Goal: Complete application form: Complete application form

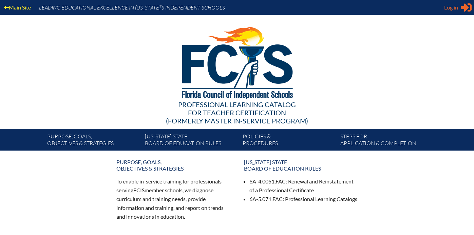
type input "[EMAIL_ADDRESS][DOMAIN_NAME]"
click at [449, 9] on span "Log in" at bounding box center [451, 7] width 14 height 8
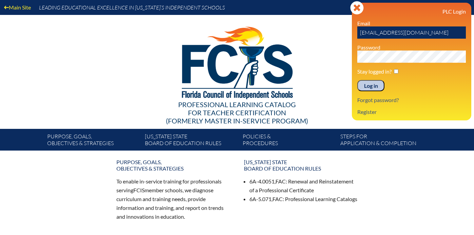
click at [374, 86] on input "Log in" at bounding box center [370, 86] width 27 height 12
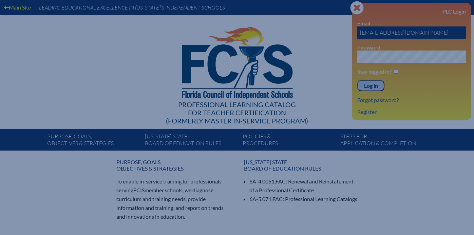
click at [374, 86] on input "Log in" at bounding box center [370, 86] width 27 height 12
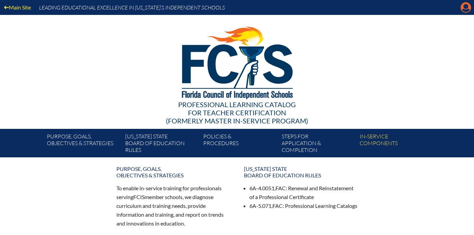
click at [464, 7] on icon "Manage account" at bounding box center [465, 7] width 11 height 11
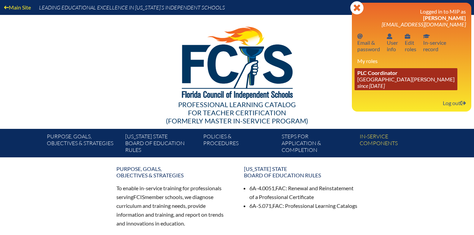
click at [383, 74] on span "PLC Coordinator" at bounding box center [377, 73] width 40 height 6
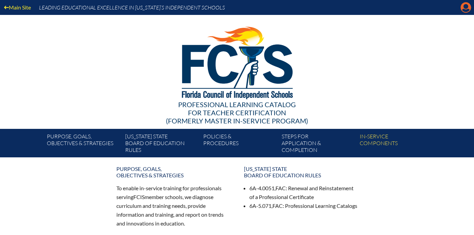
click at [464, 11] on icon "Manage account" at bounding box center [465, 7] width 11 height 11
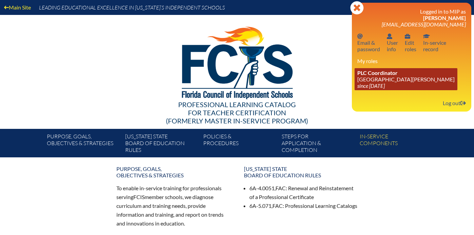
click at [392, 79] on link "PLC Coordinator [GEOGRAPHIC_DATA][PERSON_NAME] since [DATE]" at bounding box center [405, 79] width 103 height 22
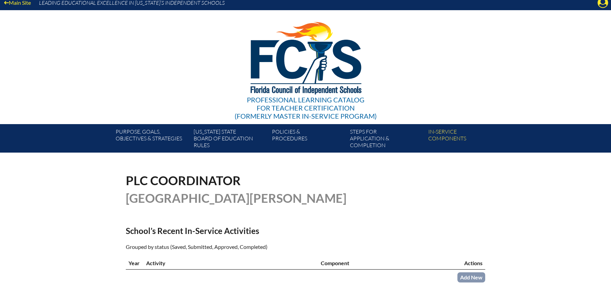
scroll to position [108, 0]
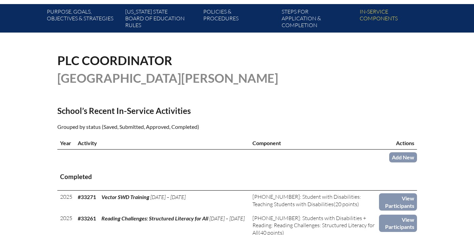
scroll to position [162, 0]
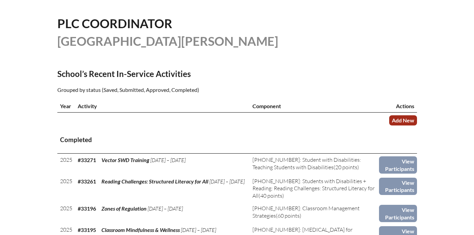
click at [399, 117] on link "Add New" at bounding box center [403, 120] width 28 height 10
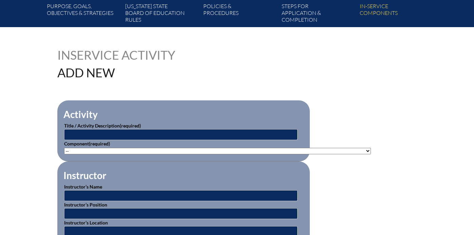
scroll to position [135, 0]
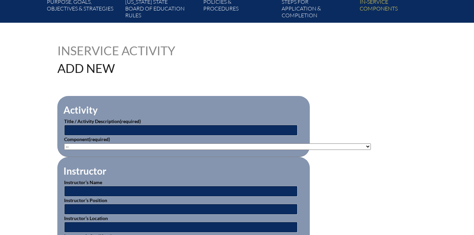
click at [143, 124] on p "Title / Activity Description (required)" at bounding box center [183, 127] width 239 height 18
click at [100, 130] on input "text" at bounding box center [180, 130] width 233 height 11
type input "Theory of Mind: Therapeutic Implications for Clients with ASD"
click at [107, 145] on select"]"] "-- 1-000-001: Appropriate Art Activities 1-000-002: Concept and Art Process for…" at bounding box center [217, 146] width 307 height 6
select select"]"] "20429"
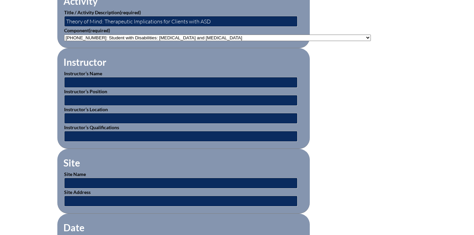
scroll to position [244, 0]
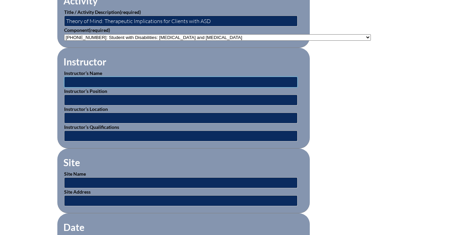
click at [132, 78] on input "text" at bounding box center [180, 82] width 233 height 11
click at [98, 80] on input "Carol Westby,PhD" at bounding box center [180, 82] width 233 height 11
type input "[PERSON_NAME], PhD"
click at [85, 135] on input "text" at bounding box center [180, 136] width 233 height 11
type input "Expert"
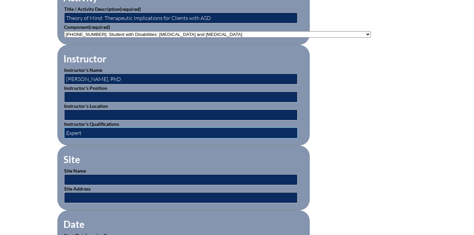
scroll to position [274, 0]
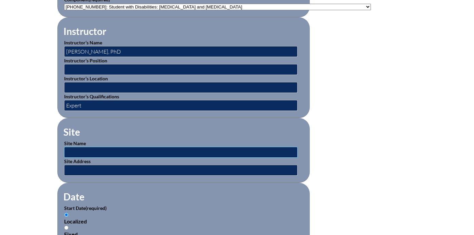
click at [118, 153] on input "text" at bounding box center [180, 152] width 233 height 11
type input "PESI"
click at [85, 169] on input "text" at bounding box center [180, 170] width 233 height 11
type input "pesi.com"
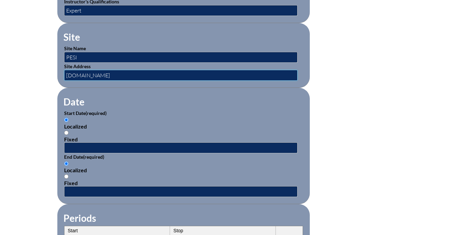
scroll to position [371, 0]
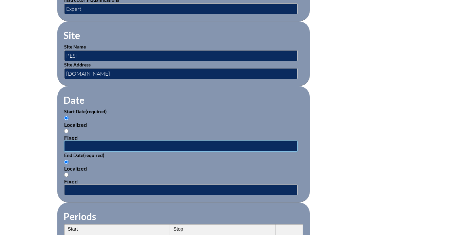
click at [69, 142] on input "text" at bounding box center [180, 146] width 233 height 11
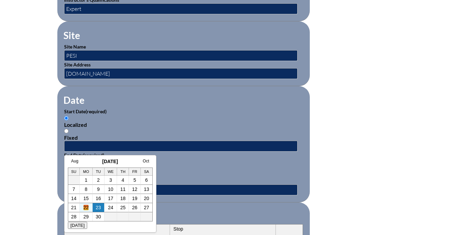
click at [85, 207] on link "22" at bounding box center [85, 207] width 5 height 5
type input "[DATE] 9:44 AM"
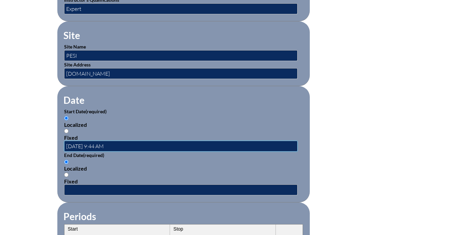
scroll to position [372, 0]
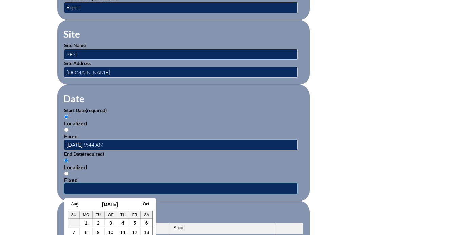
click at [89, 188] on input "text" at bounding box center [180, 188] width 233 height 11
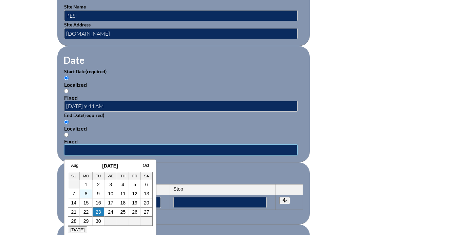
scroll to position [447, 0]
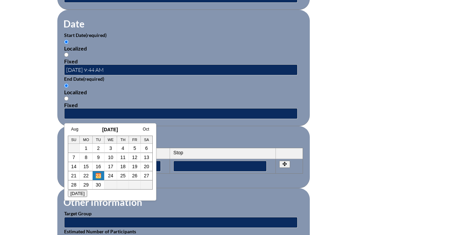
click at [98, 174] on link "23" at bounding box center [98, 175] width 5 height 5
type input "2025-09-23 9:44 AM"
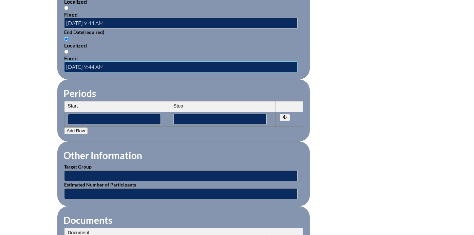
scroll to position [501, 0]
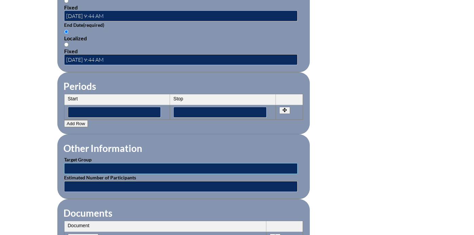
click at [126, 171] on input "text" at bounding box center [180, 168] width 233 height 11
type input "Faculty"
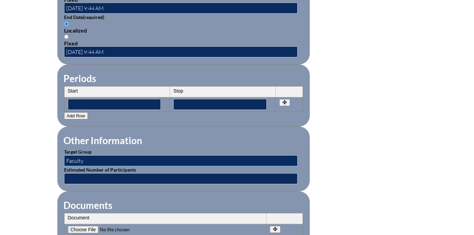
scroll to position [509, 0]
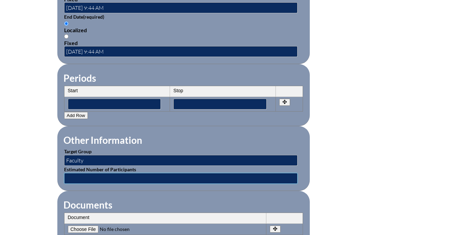
click at [92, 178] on input "text" at bounding box center [180, 178] width 233 height 11
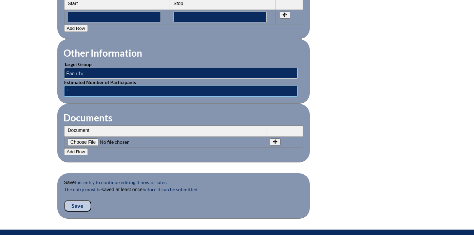
scroll to position [603, 0]
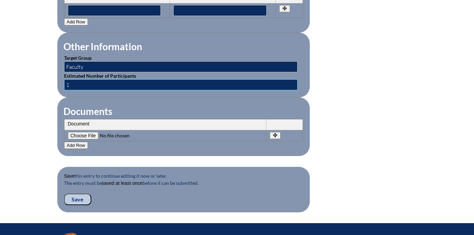
type input "1"
click at [81, 199] on input "Save" at bounding box center [77, 200] width 27 height 12
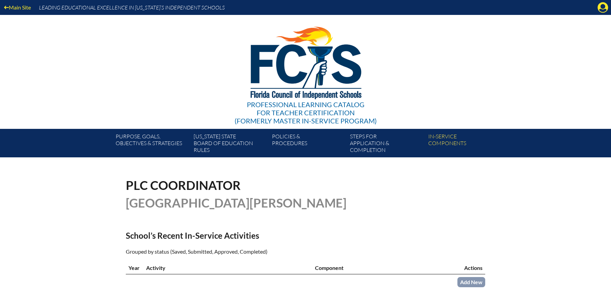
scroll to position [108, 0]
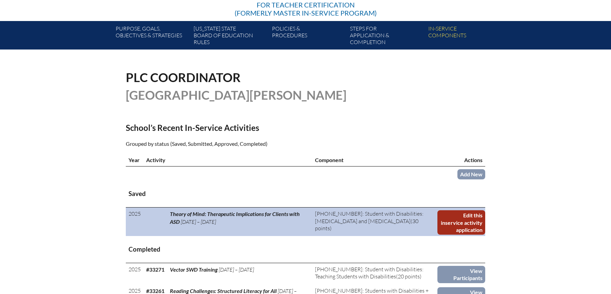
click at [458, 220] on link "Edit this inservice activity application" at bounding box center [461, 222] width 48 height 24
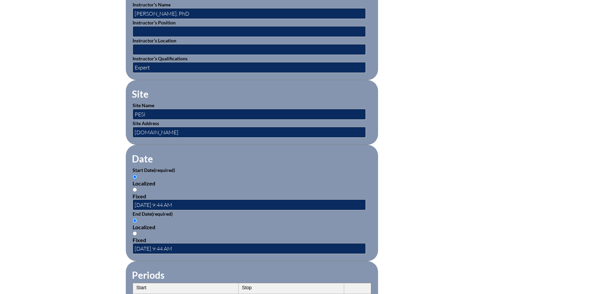
scroll to position [103, 0]
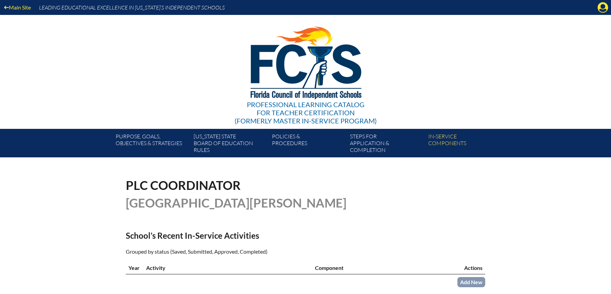
scroll to position [108, 0]
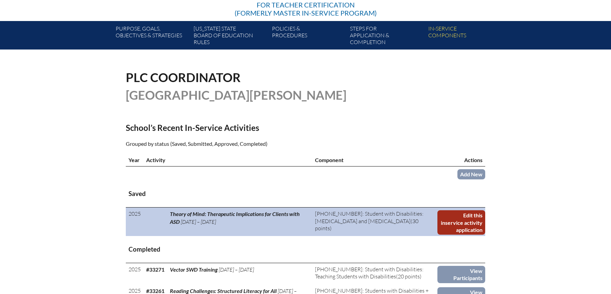
click at [465, 214] on link "Edit this inservice activity application" at bounding box center [461, 222] width 48 height 24
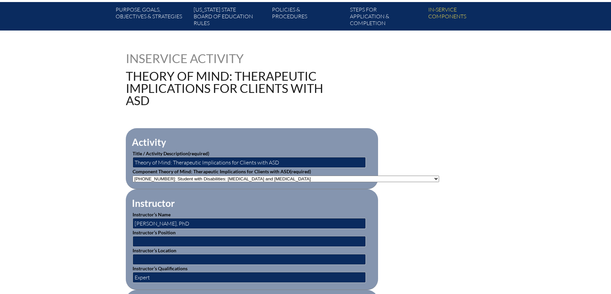
scroll to position [107, 0]
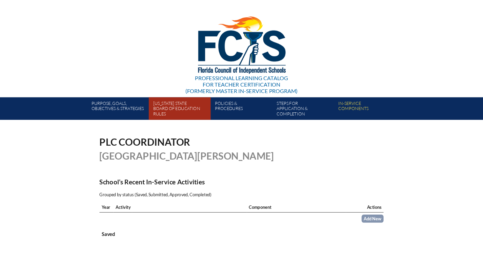
scroll to position [113, 0]
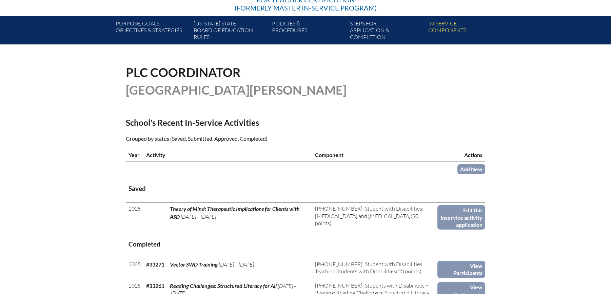
drag, startPoint x: 196, startPoint y: 145, endPoint x: 122, endPoint y: 186, distance: 84.7
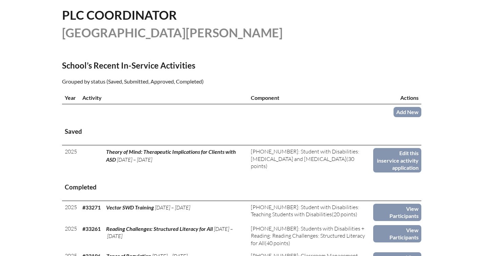
scroll to position [223, 0]
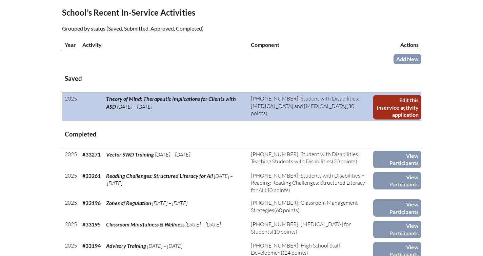
click at [393, 98] on link "Edit this inservice activity application" at bounding box center [397, 107] width 48 height 24
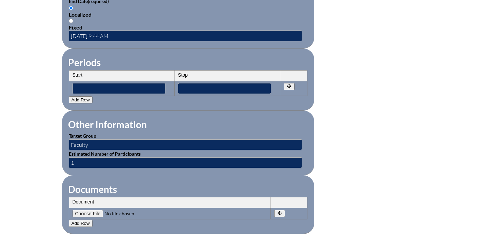
scroll to position [720, 0]
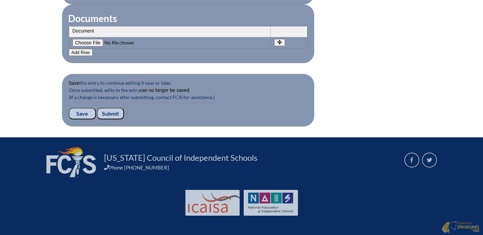
click at [107, 111] on input "Submit" at bounding box center [110, 114] width 27 height 12
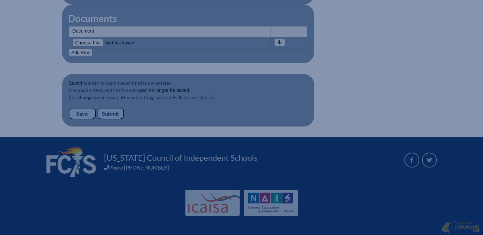
click at [110, 112] on input "Submit" at bounding box center [110, 114] width 27 height 12
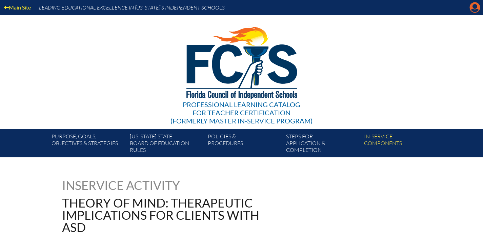
click at [475, 10] on icon "Manage account" at bounding box center [475, 7] width 11 height 11
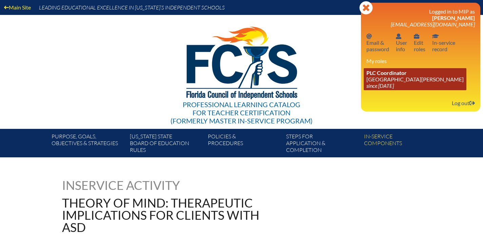
click at [391, 80] on link "PLC Coordinator [GEOGRAPHIC_DATA][PERSON_NAME] since [DATE]" at bounding box center [415, 79] width 103 height 22
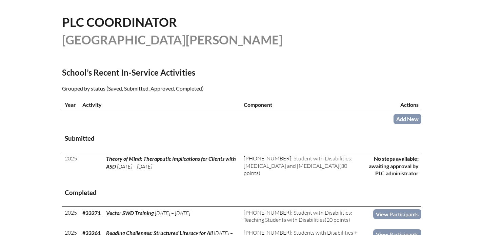
scroll to position [174, 0]
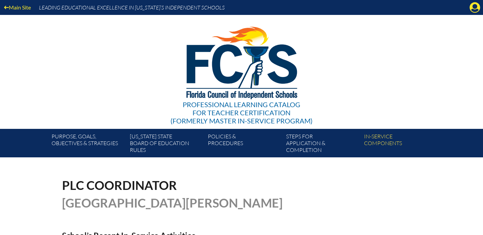
scroll to position [174, 0]
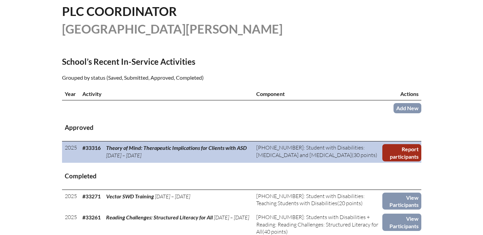
click at [404, 151] on link "Report participants" at bounding box center [402, 152] width 39 height 17
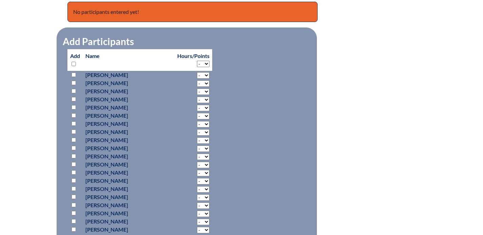
scroll to position [348, 0]
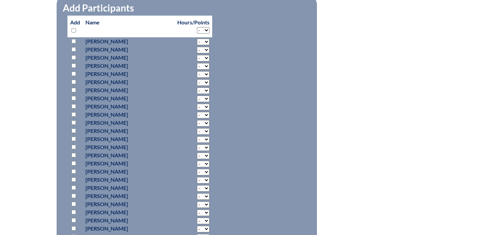
click at [72, 210] on input "checkbox" at bounding box center [74, 212] width 4 height 4
checkbox input "true"
click at [197, 210] on select "- 2 3 4 5 6 7 8 9 10 11 12 13 14 15 16 17 18 19 20 21 22 23 24 25 26 27 28 29 3…" at bounding box center [203, 213] width 13 height 6
select select "2"
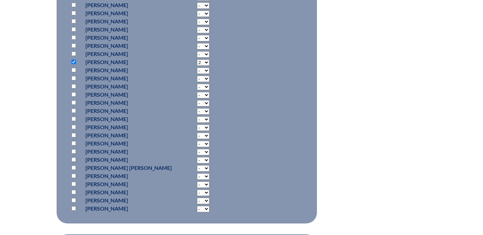
scroll to position [519, 0]
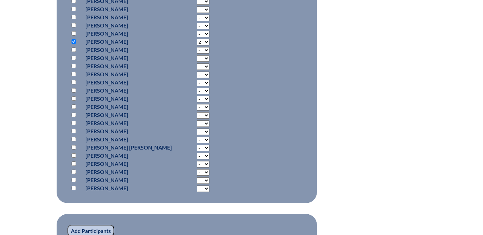
click at [95, 225] on input "Add Participants" at bounding box center [90, 231] width 47 height 12
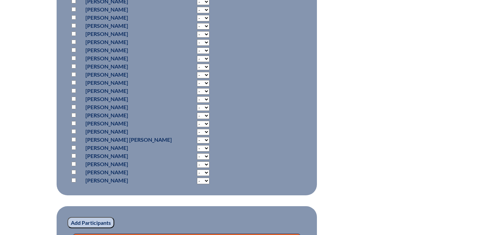
scroll to position [677, 0]
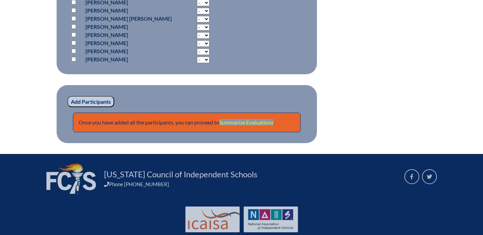
click at [248, 119] on link "Summarize Evaluations" at bounding box center [246, 122] width 54 height 6
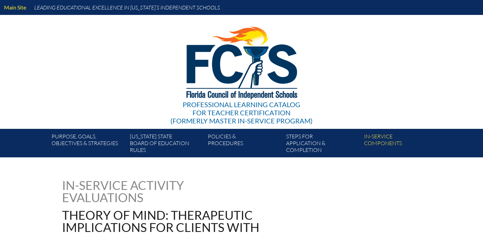
type input "0"
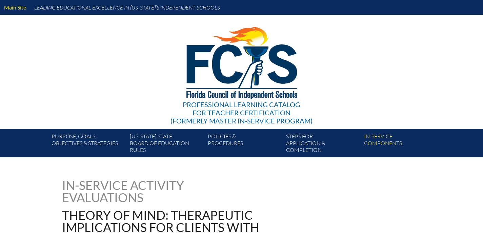
type input "0"
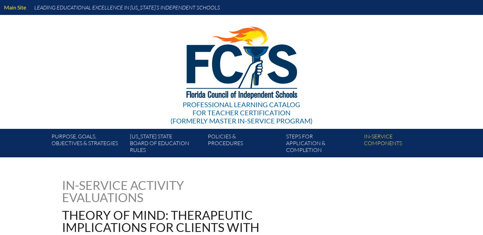
type input "0"
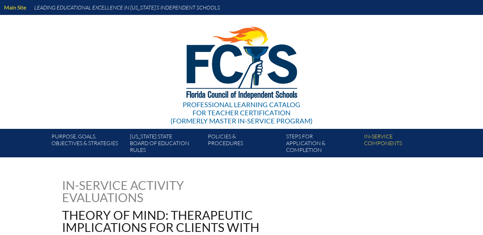
type input "0"
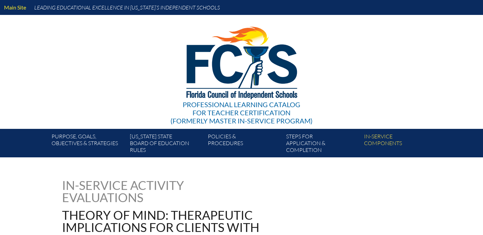
type input "0"
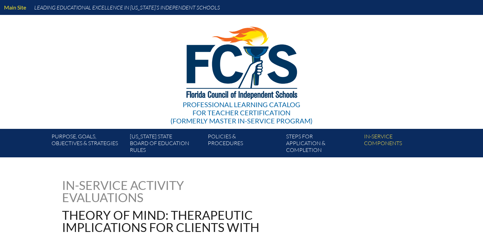
type input "0"
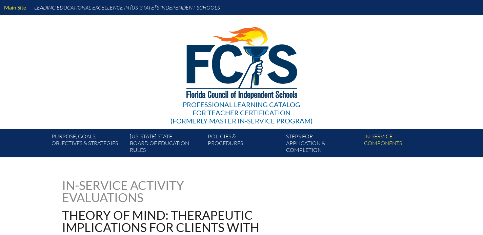
type input "0"
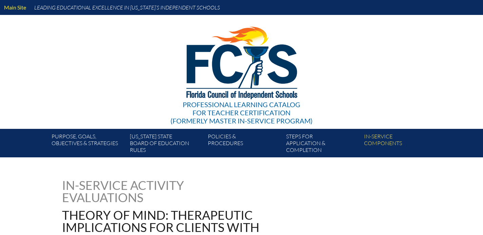
type input "0"
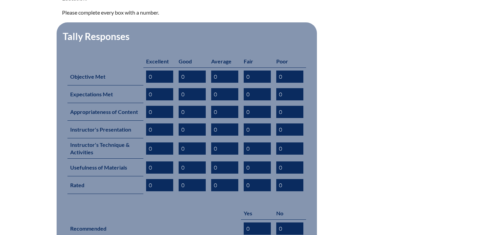
scroll to position [306, 0]
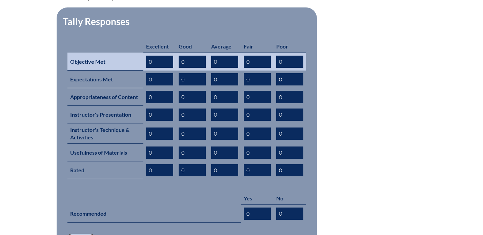
click at [160, 56] on input "0" at bounding box center [159, 62] width 27 height 12
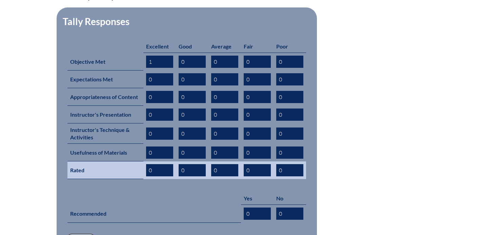
type input "1"
click at [157, 164] on input "0" at bounding box center [159, 170] width 27 height 12
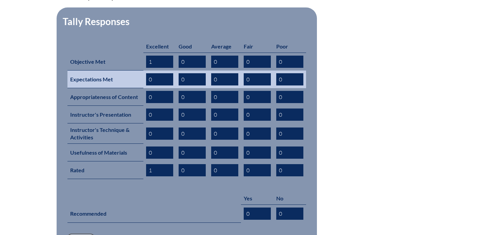
type input "1"
click at [159, 73] on input "0" at bounding box center [159, 79] width 27 height 12
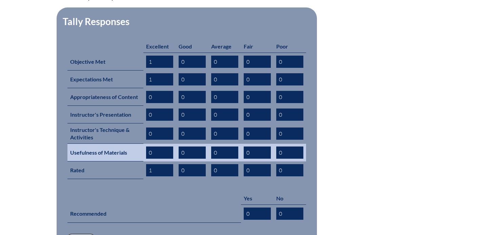
type input "1"
click at [154, 146] on input "0" at bounding box center [159, 152] width 27 height 12
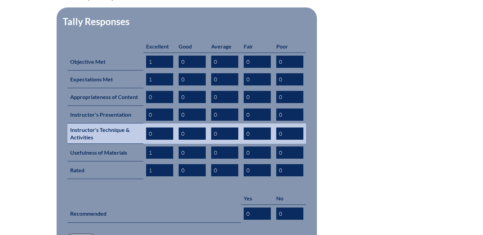
type input "1"
click at [155, 128] on input "0" at bounding box center [159, 134] width 27 height 12
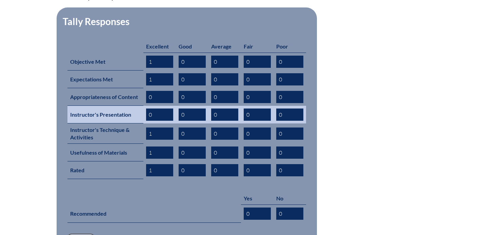
type input "1"
click at [153, 109] on input "0" at bounding box center [159, 115] width 27 height 12
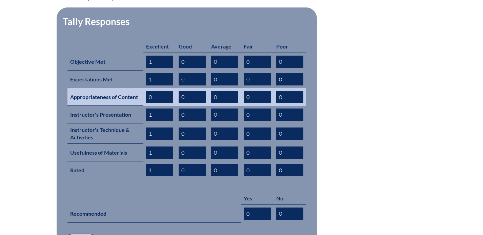
type input "1"
click at [154, 91] on input "0" at bounding box center [159, 97] width 27 height 12
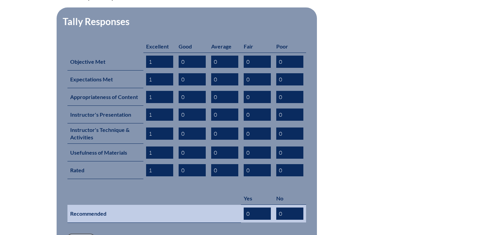
type input "1"
click at [252, 208] on input "0" at bounding box center [257, 214] width 27 height 12
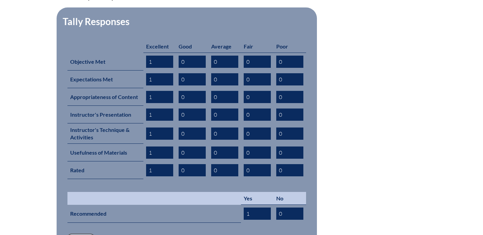
scroll to position [360, 0]
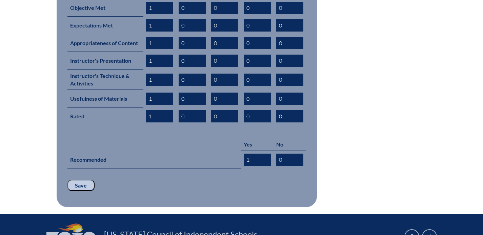
type input "1"
click at [80, 180] on input "Save" at bounding box center [80, 186] width 27 height 12
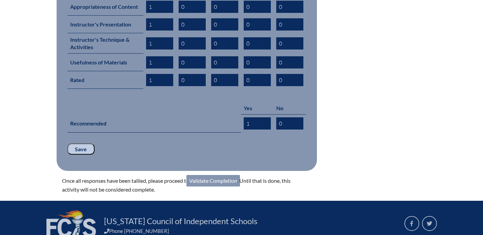
scroll to position [450, 0]
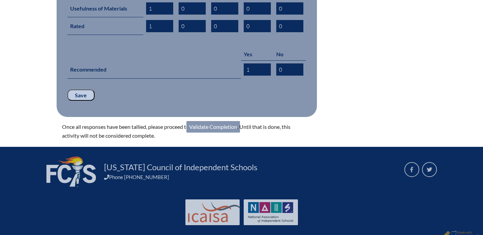
click at [222, 121] on link "Validate Completion" at bounding box center [214, 127] width 54 height 12
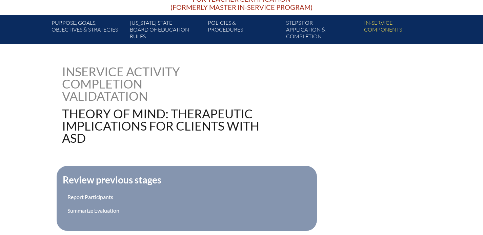
scroll to position [208, 0]
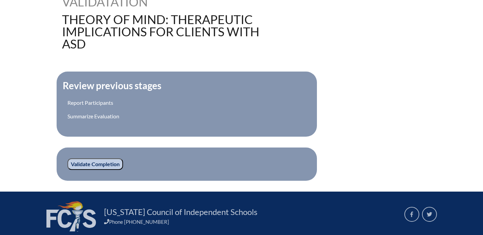
click at [95, 166] on input "Validate Completion" at bounding box center [95, 164] width 56 height 12
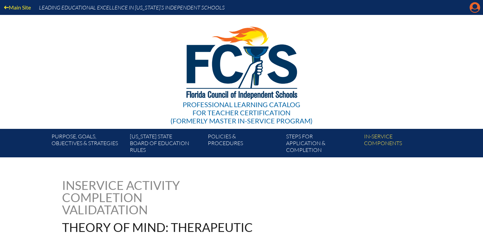
click at [472, 8] on icon at bounding box center [475, 7] width 11 height 11
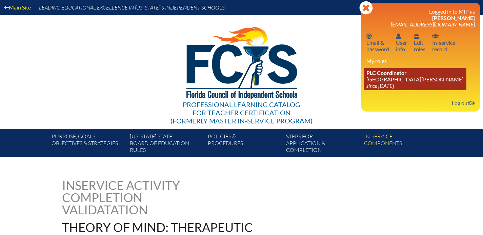
click at [390, 77] on link "PLC Coordinator [GEOGRAPHIC_DATA][PERSON_NAME] since [DATE]" at bounding box center [415, 79] width 103 height 22
click at [400, 74] on span "PLC Coordinator" at bounding box center [387, 73] width 40 height 6
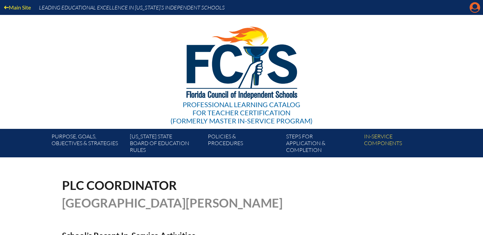
click at [475, 8] on icon "Manage account" at bounding box center [475, 7] width 11 height 11
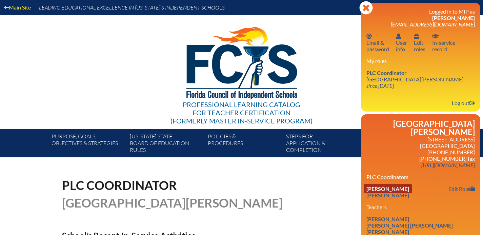
click at [392, 184] on link "[PERSON_NAME]" at bounding box center [388, 188] width 48 height 9
